Goal: Information Seeking & Learning: Learn about a topic

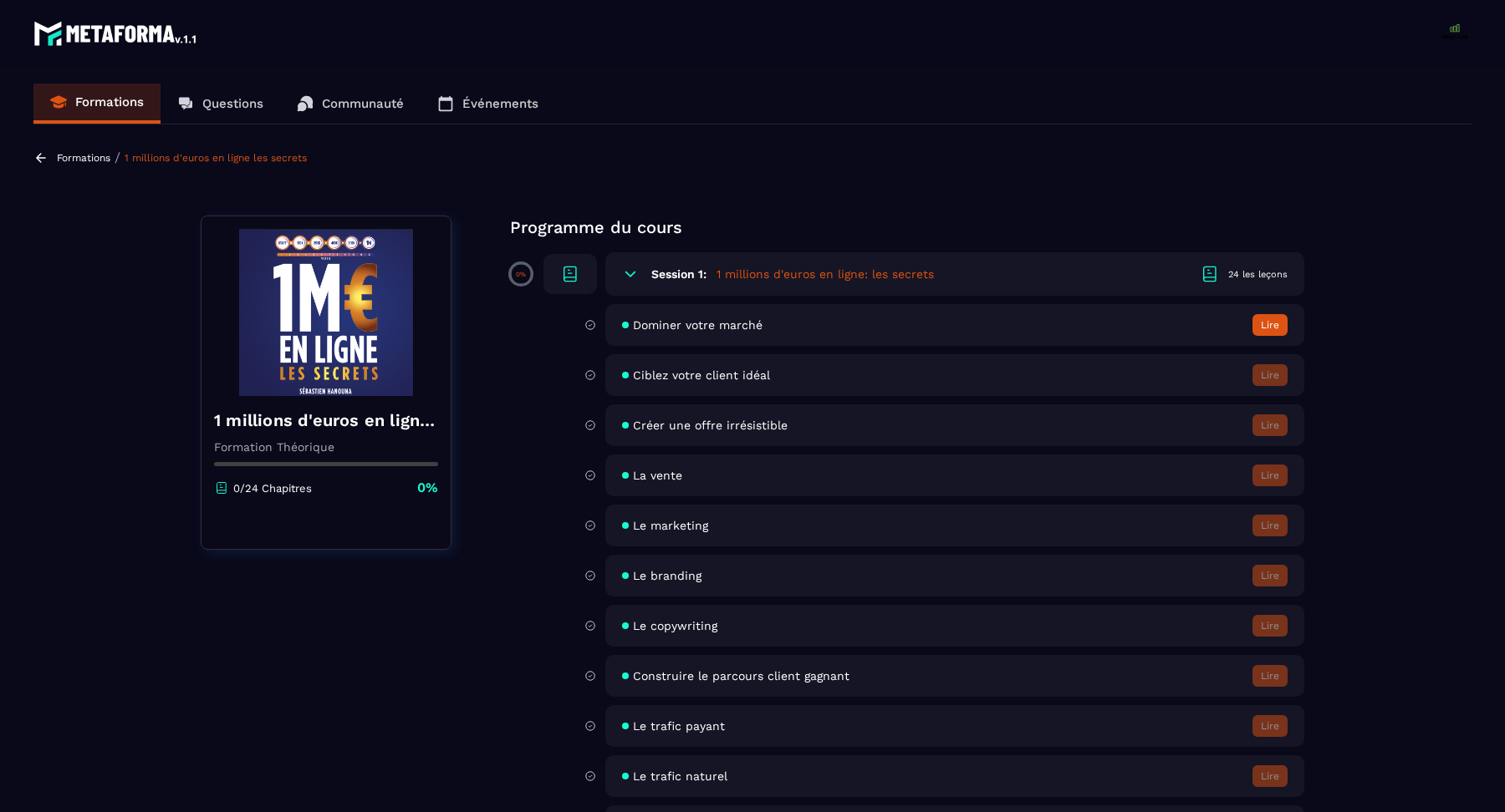
click at [126, 97] on p "Formations" at bounding box center [109, 101] width 69 height 15
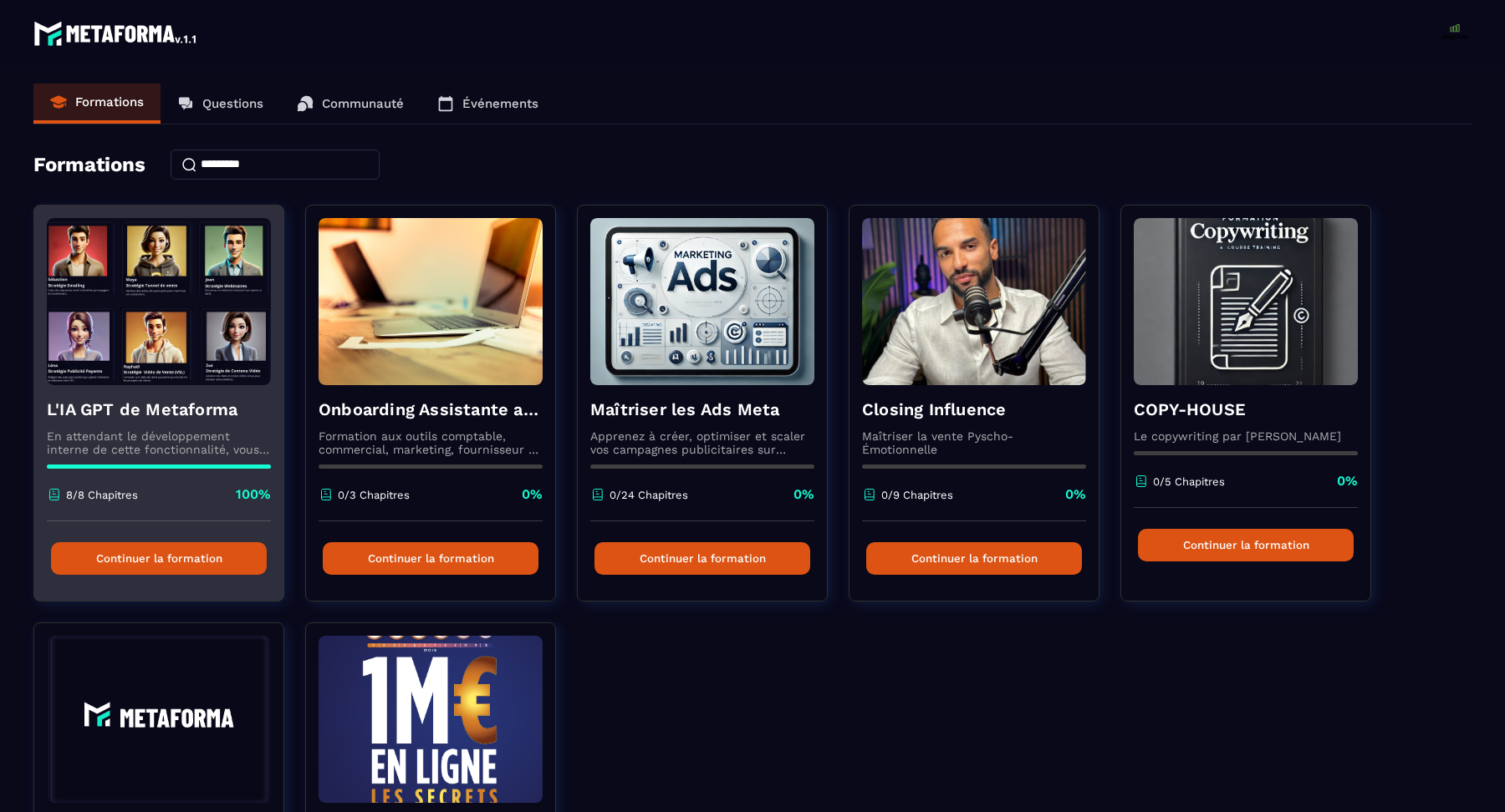
click at [224, 344] on img at bounding box center [158, 301] width 224 height 167
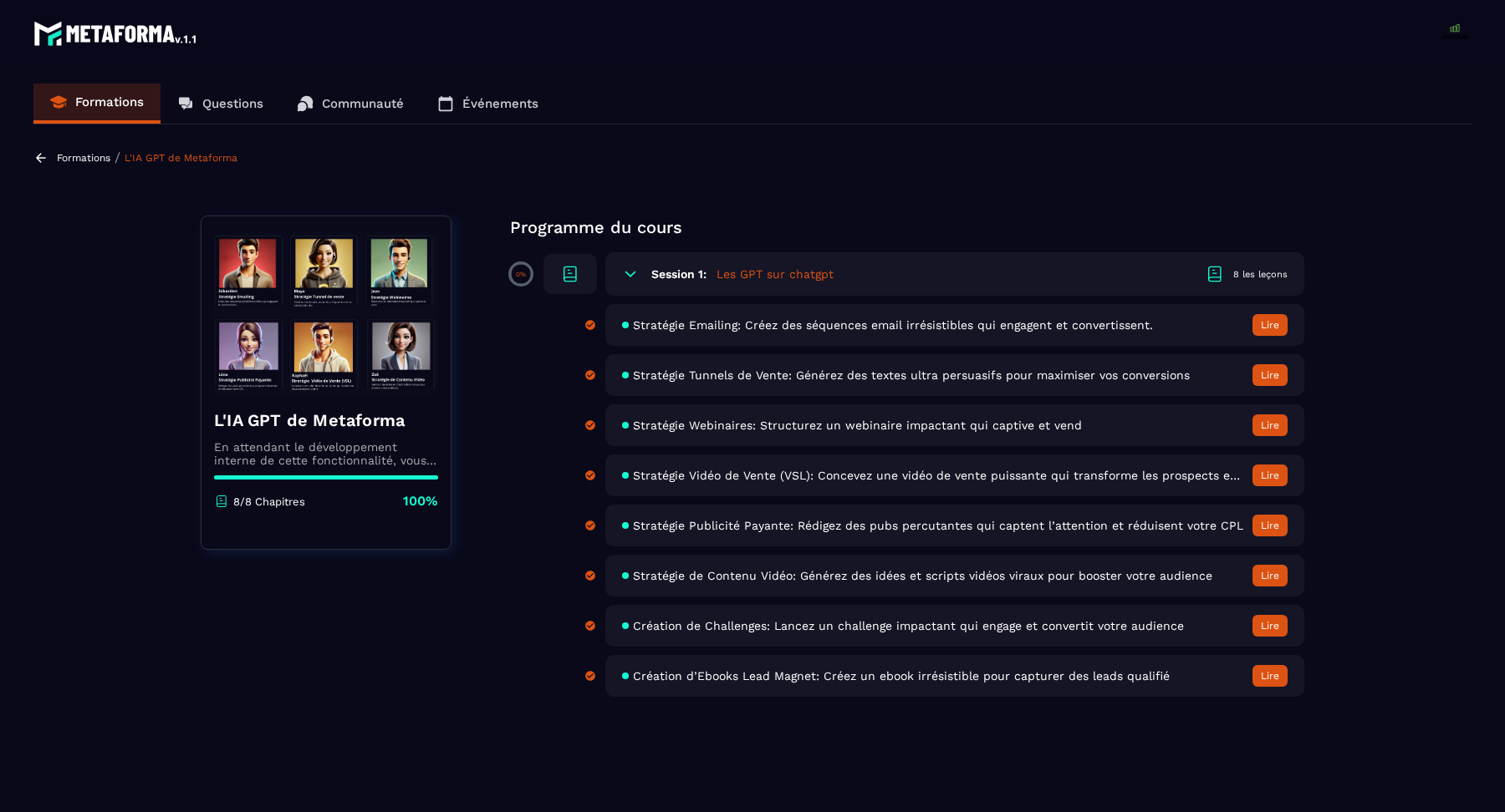
click at [926, 319] on span "Stratégie Emailing: Créez des séquences email irrésistibles qui engagent et con…" at bounding box center [893, 324] width 520 height 13
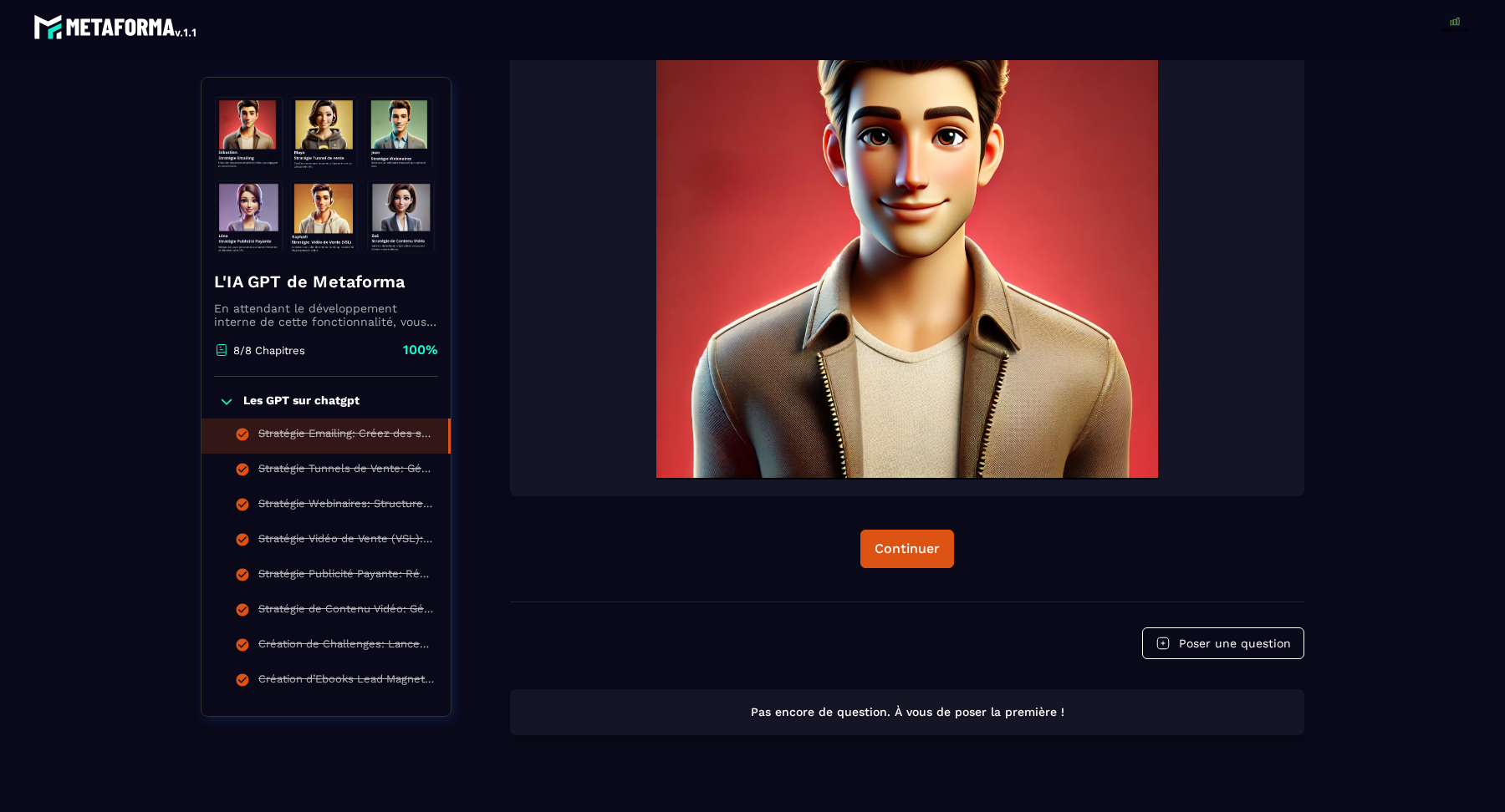
scroll to position [465, 0]
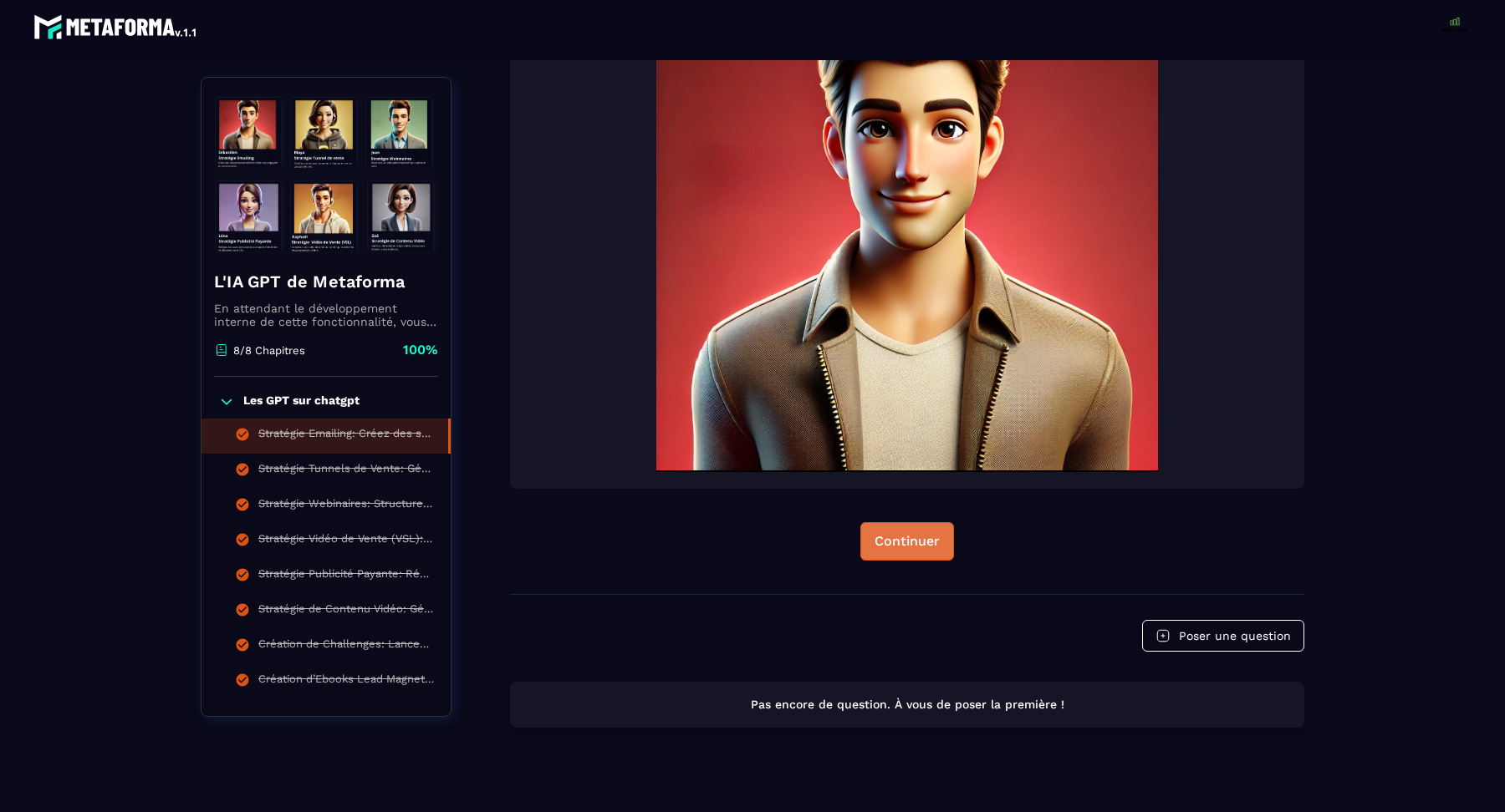
click at [920, 534] on div "Continuer" at bounding box center [908, 542] width 66 height 17
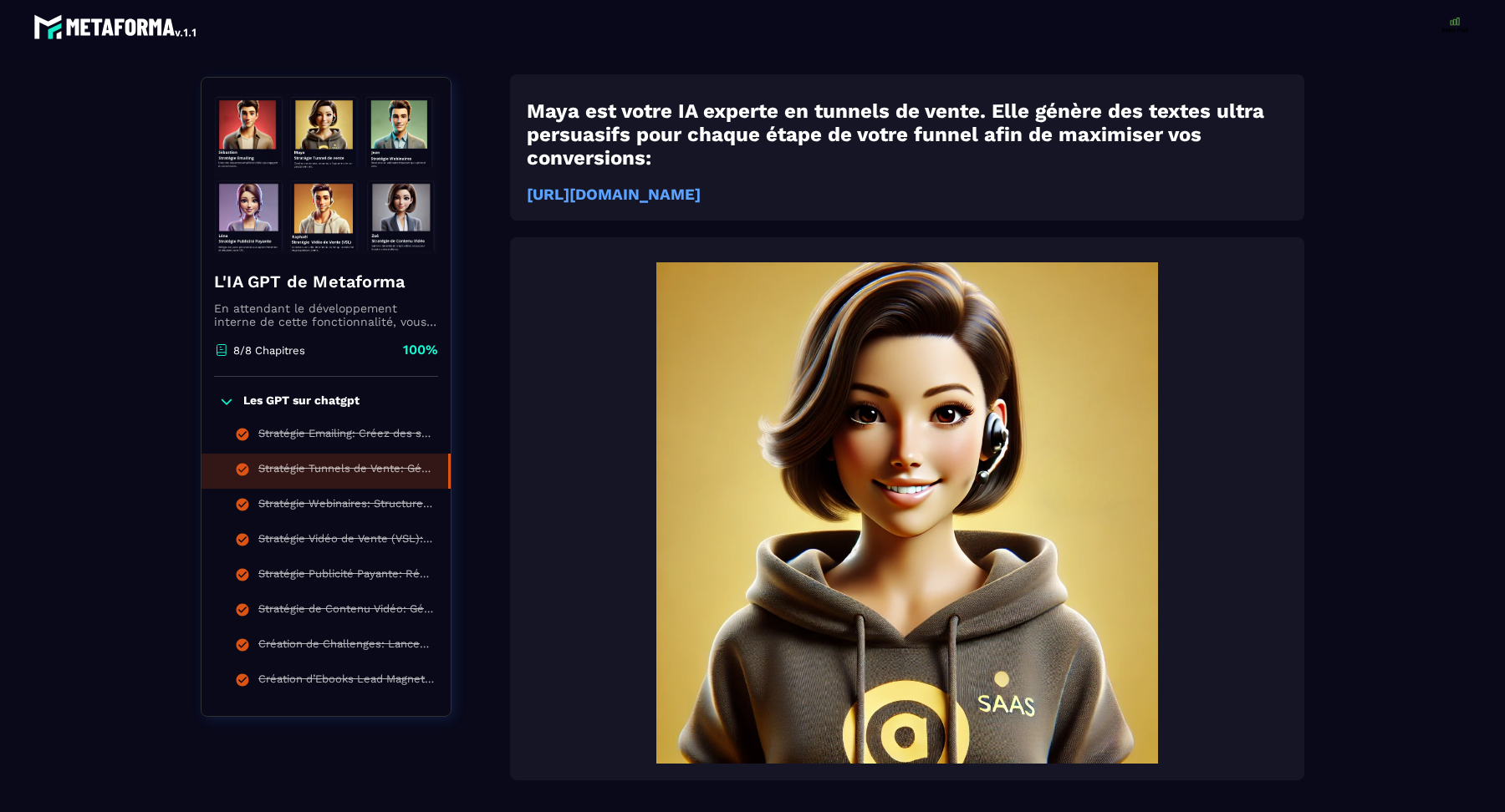
scroll to position [172, 0]
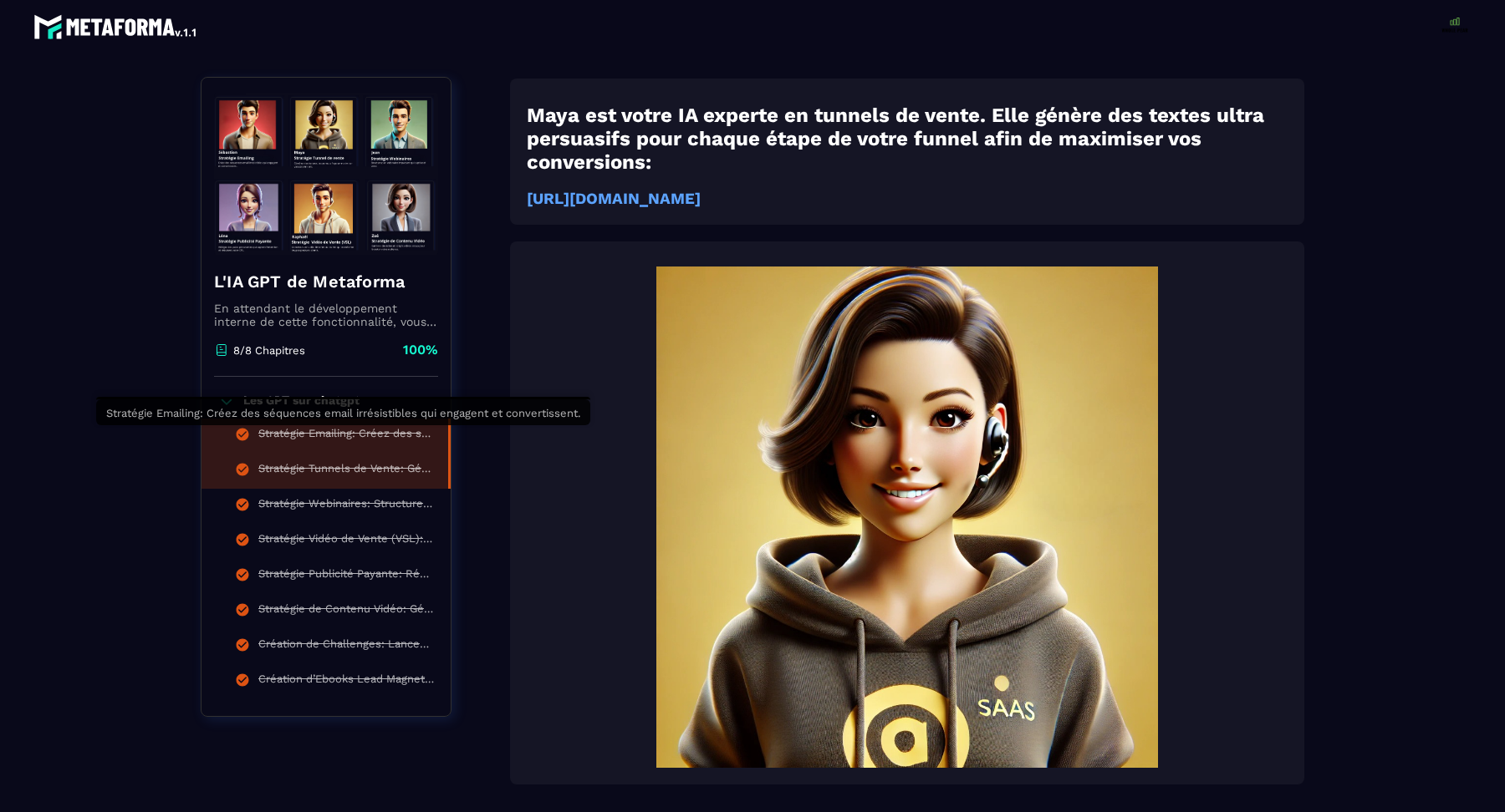
click at [338, 434] on div "Stratégie Emailing: Créez des séquences email irrésistibles qui engagent et con…" at bounding box center [345, 436] width 173 height 19
